Goal: Information Seeking & Learning: Learn about a topic

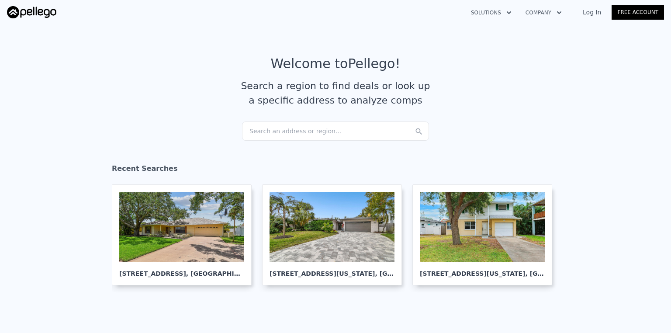
click at [276, 131] on div "Search an address or region..." at bounding box center [335, 130] width 187 height 19
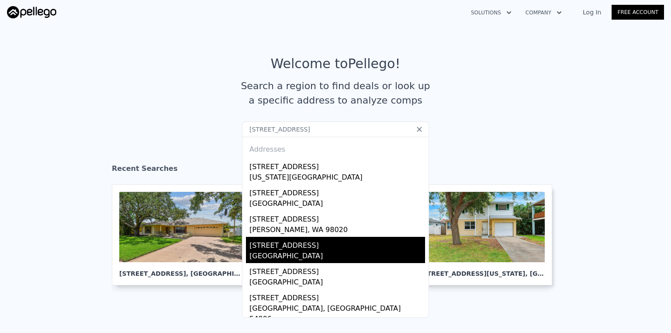
type input "[STREET_ADDRESS]"
click at [292, 245] on div "[STREET_ADDRESS]" at bounding box center [337, 244] width 176 height 14
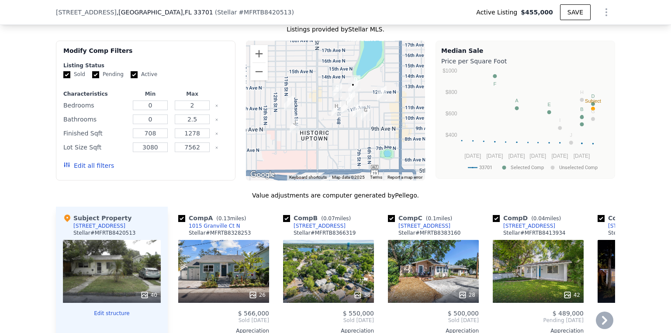
scroll to position [730, 0]
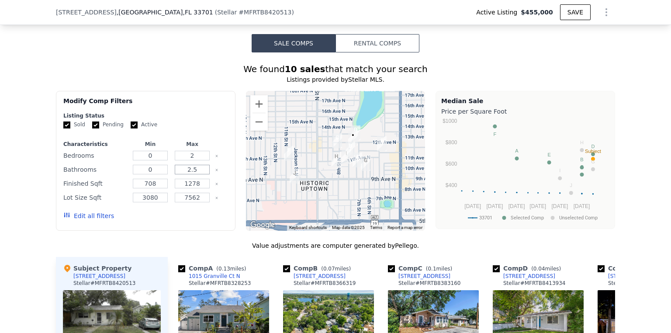
click at [194, 173] on input "2.5" at bounding box center [192, 170] width 35 height 10
type input "2"
type input "1"
click at [194, 218] on button "Update Search" at bounding box center [195, 216] width 66 height 12
checkbox input "false"
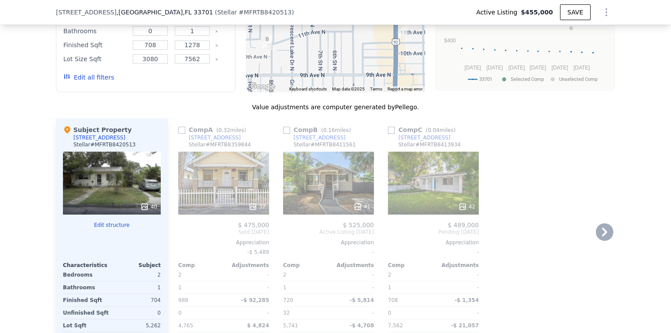
scroll to position [870, 0]
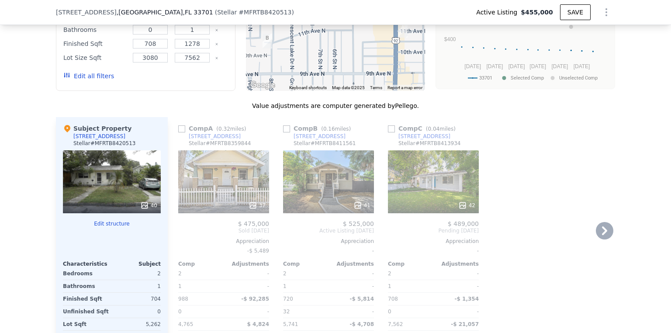
click at [180, 132] on input "checkbox" at bounding box center [181, 128] width 7 height 7
checkbox input "true"
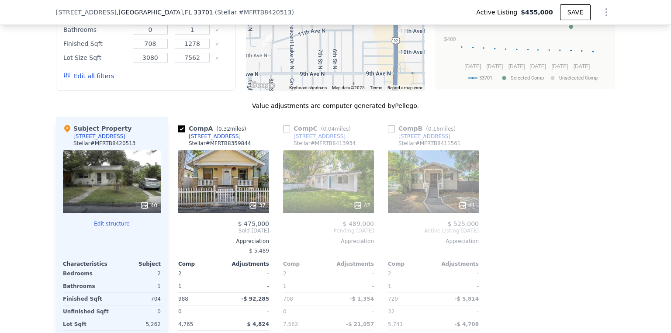
click at [283, 132] on input "checkbox" at bounding box center [286, 128] width 7 height 7
checkbox input "true"
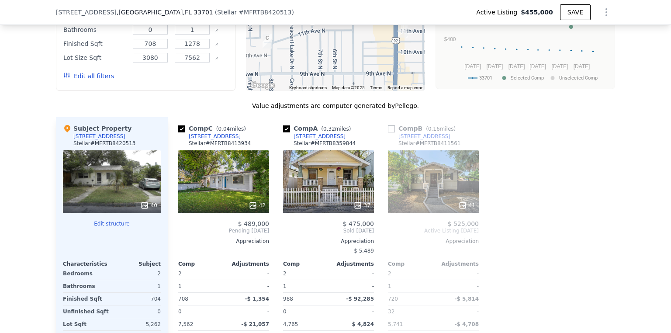
click at [396, 133] on div "Comp B ( 0.16 miles)" at bounding box center [423, 128] width 71 height 9
click at [390, 132] on input "checkbox" at bounding box center [391, 128] width 7 height 7
checkbox input "true"
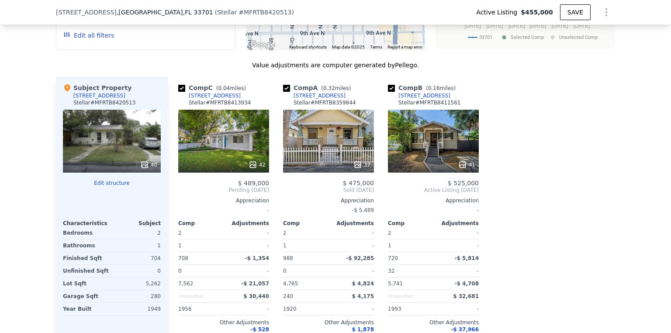
scroll to position [909, 0]
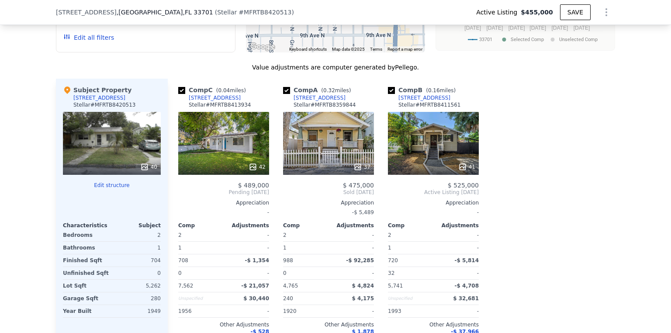
click at [120, 143] on div "40" at bounding box center [112, 143] width 98 height 63
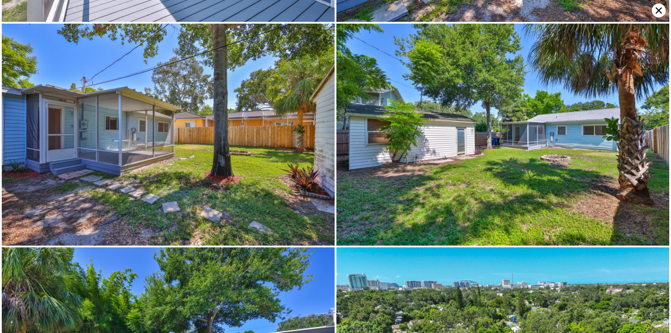
scroll to position [2661, 0]
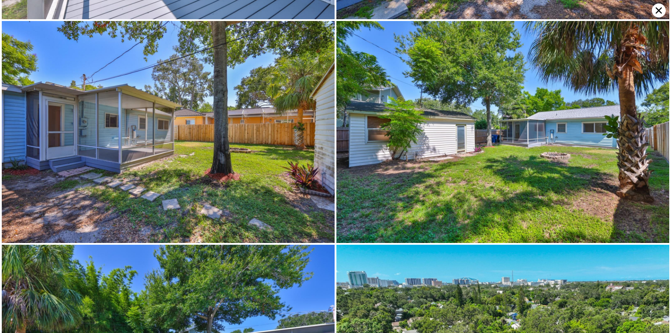
click at [654, 14] on icon at bounding box center [659, 10] width 14 height 14
